Goal: Task Accomplishment & Management: Complete application form

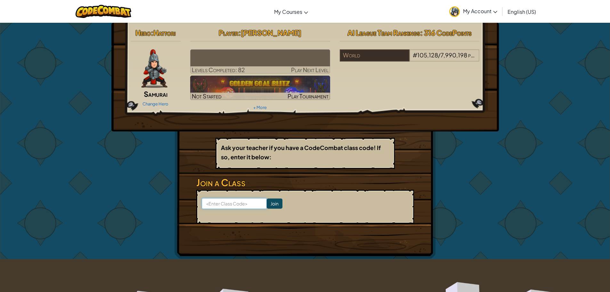
click at [220, 202] on input at bounding box center [234, 203] width 65 height 11
type input "greennorthfarm"
drag, startPoint x: 224, startPoint y: 201, endPoint x: 257, endPoint y: 213, distance: 35.2
click at [256, 216] on form "greennorthfarm Join" at bounding box center [305, 207] width 218 height 34
click at [267, 205] on input "Join" at bounding box center [275, 203] width 16 height 10
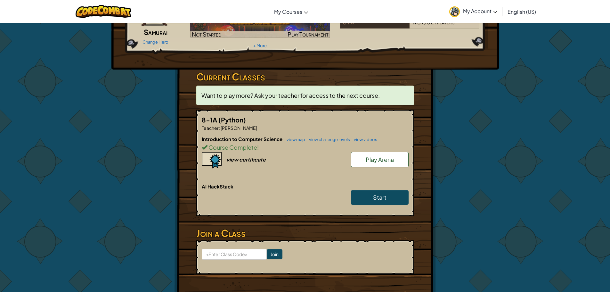
scroll to position [96, 0]
